Goal: Find specific page/section: Find specific page/section

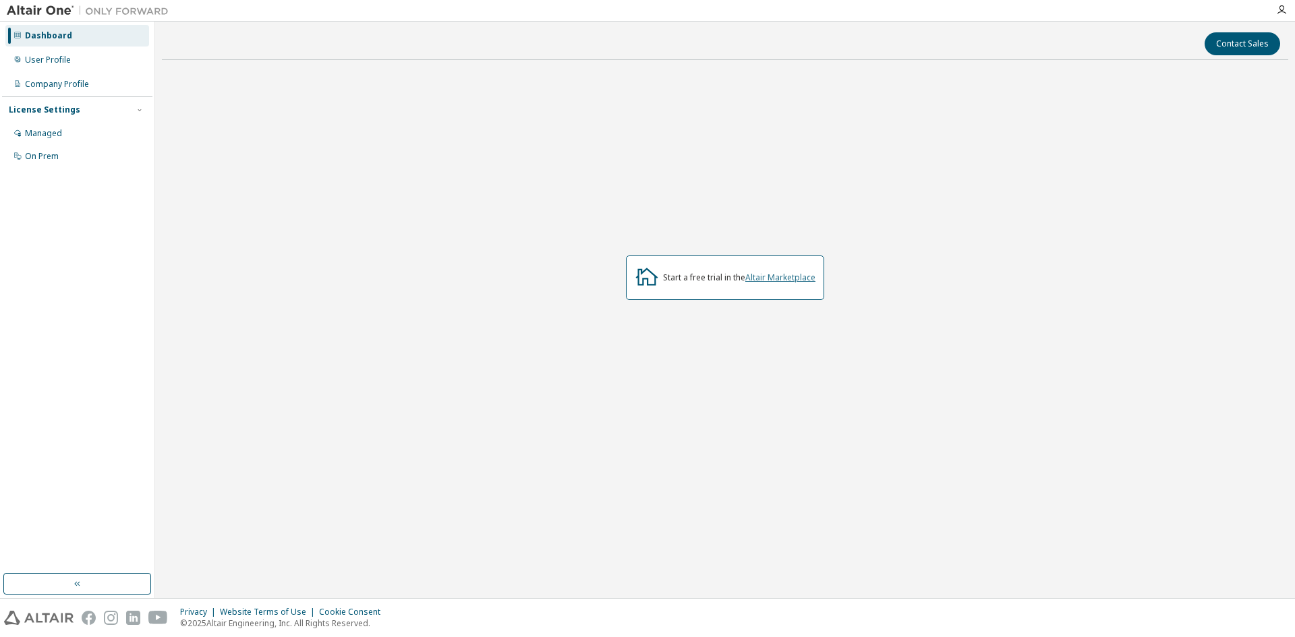
click at [785, 277] on link "Altair Marketplace" at bounding box center [780, 277] width 70 height 11
click at [59, 155] on div "On Prem" at bounding box center [77, 157] width 144 height 22
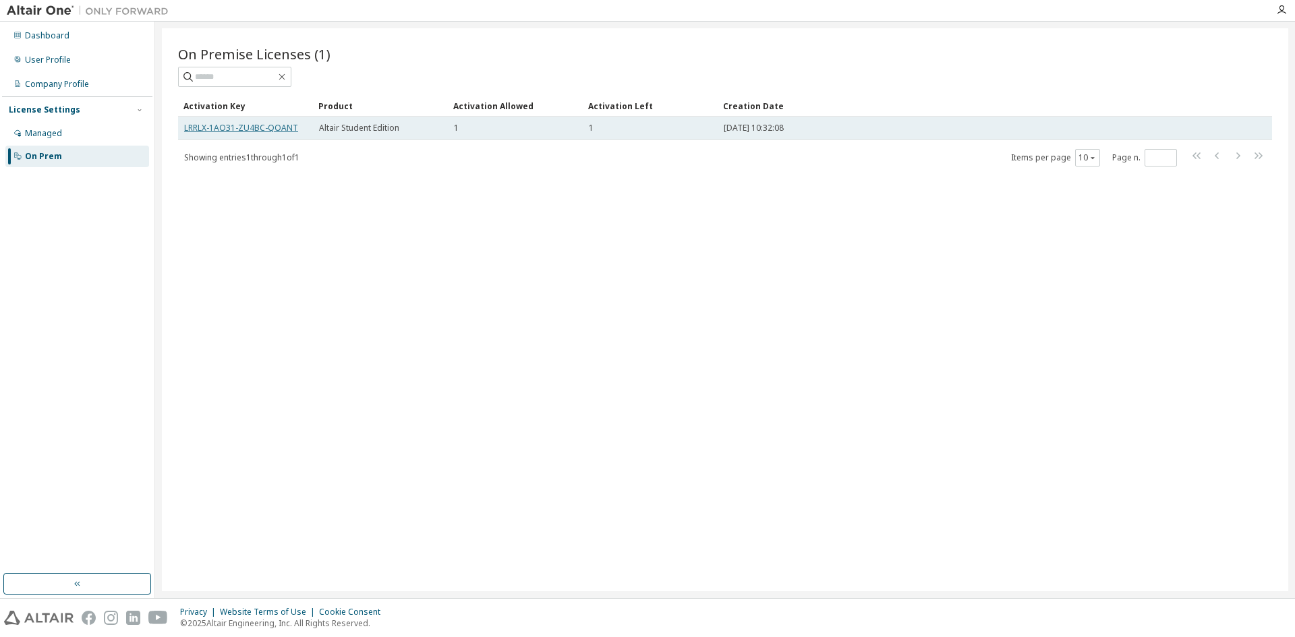
click at [278, 133] on link "LRRLX-1AO31-ZU4BC-QOANT" at bounding box center [241, 127] width 114 height 11
